Goal: Find specific page/section: Find specific page/section

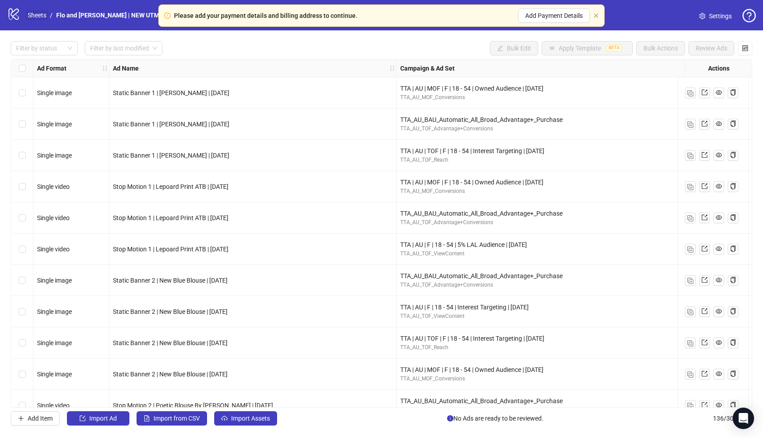
click at [37, 14] on link "Sheets" at bounding box center [37, 15] width 22 height 10
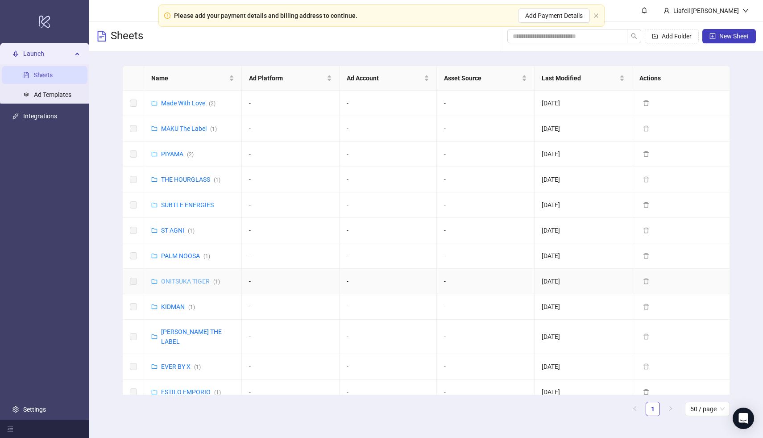
click at [186, 278] on link "ONITSUKA TIGER ( 1 )" at bounding box center [190, 280] width 59 height 7
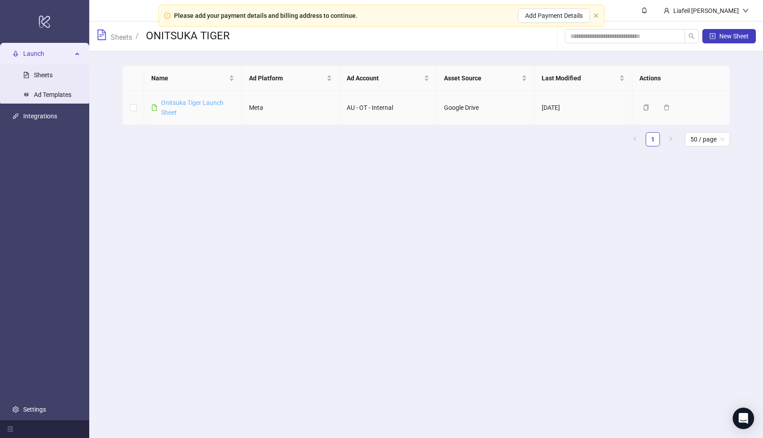
click at [173, 103] on link "Onitsuka Tiger Launch Sheet" at bounding box center [192, 107] width 62 height 17
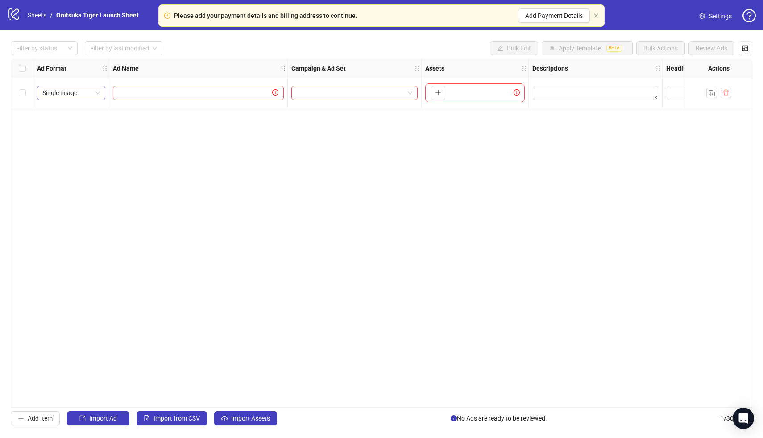
click at [90, 90] on span "Single image" at bounding box center [71, 92] width 58 height 13
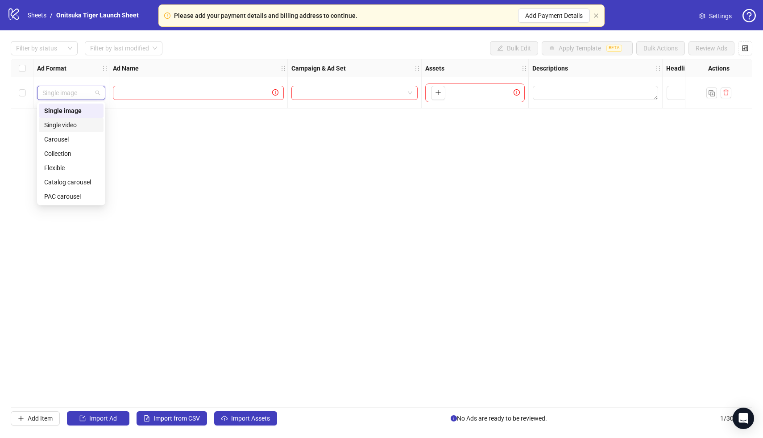
click at [83, 124] on div "Single video" at bounding box center [71, 125] width 54 height 10
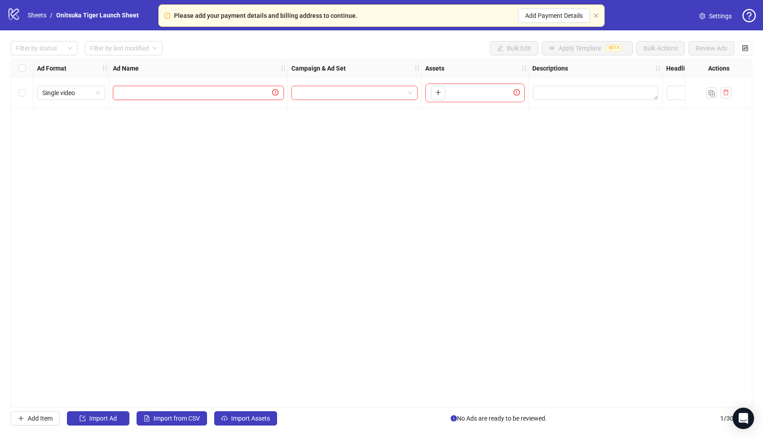
click at [235, 91] on input "text" at bounding box center [194, 93] width 152 height 10
click at [359, 100] on div at bounding box center [355, 92] width 134 height 31
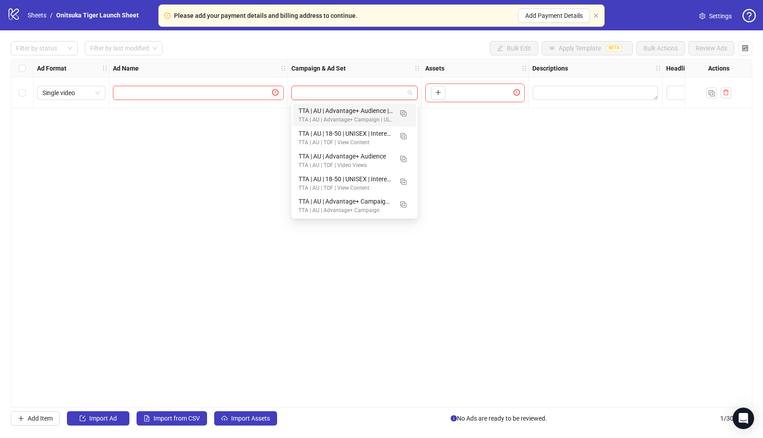
click at [366, 96] on input "search" at bounding box center [351, 92] width 108 height 13
